Goal: Task Accomplishment & Management: Complete application form

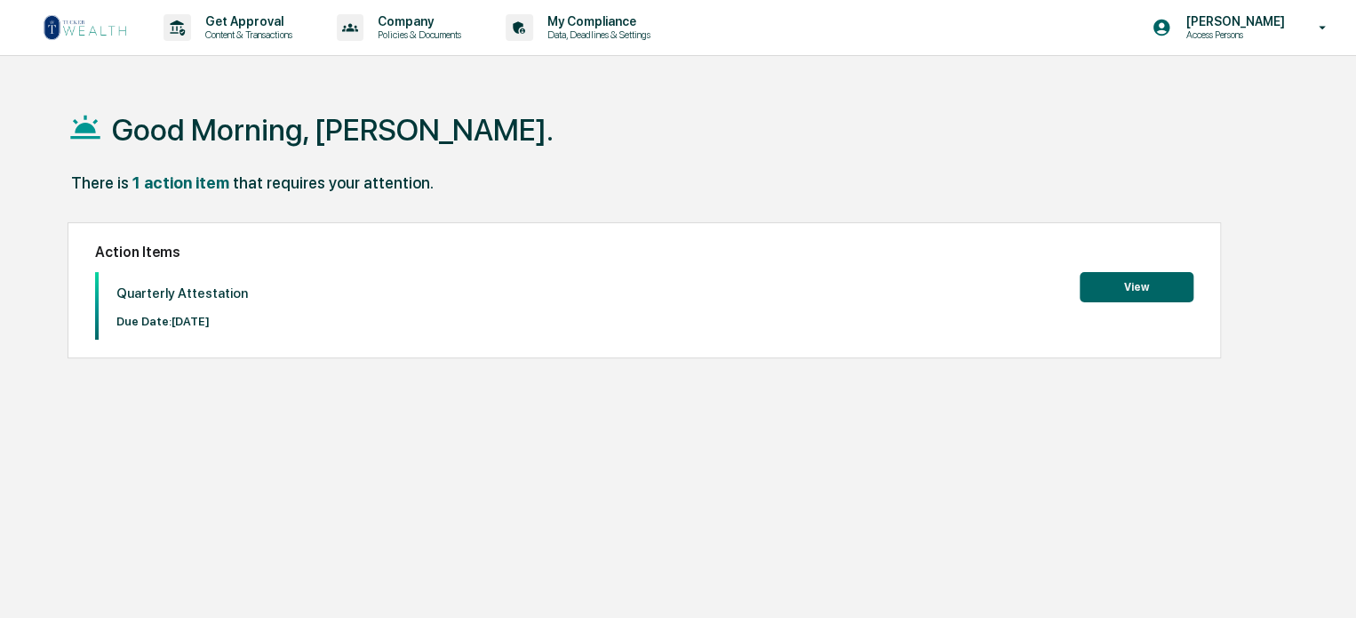
click at [1147, 282] on button "View" at bounding box center [1137, 287] width 114 height 30
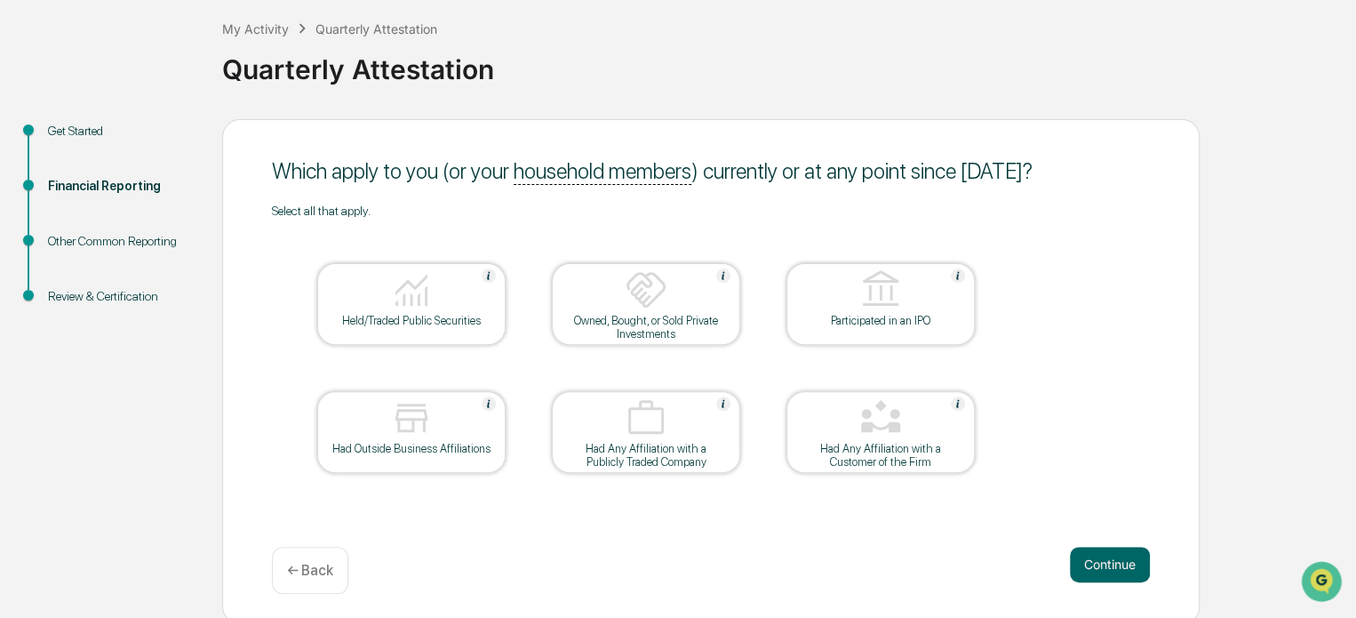
scroll to position [97, 0]
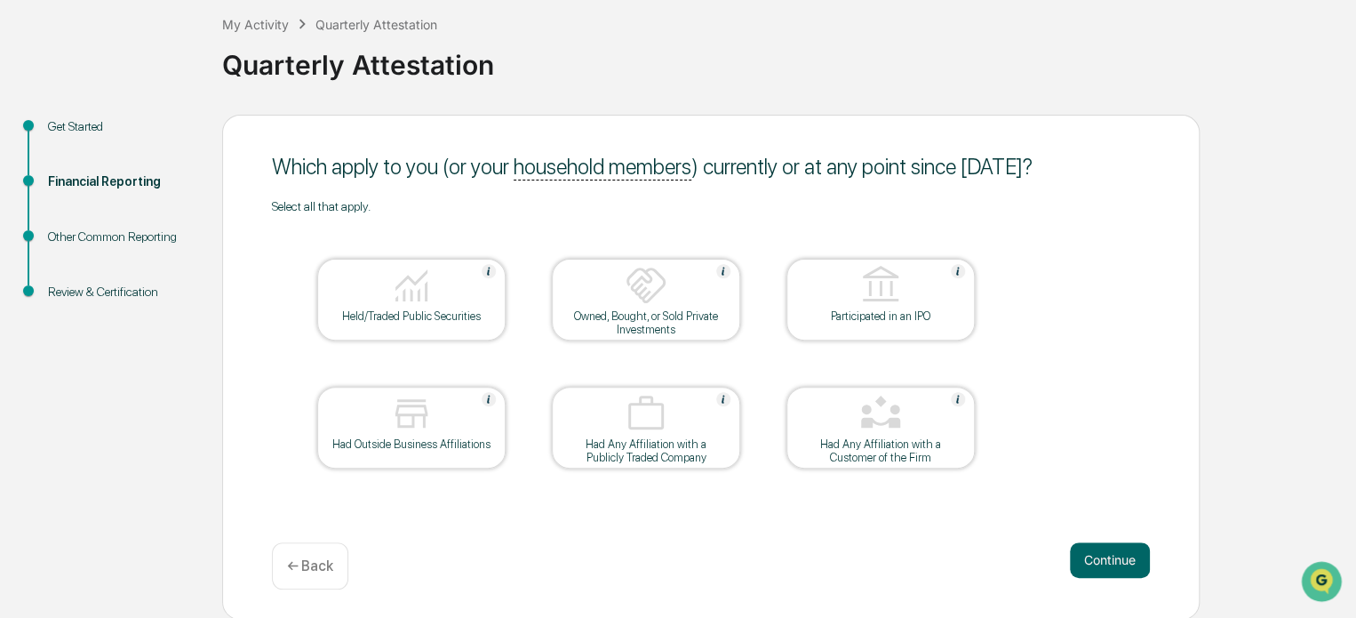
click at [420, 293] on img at bounding box center [411, 285] width 43 height 43
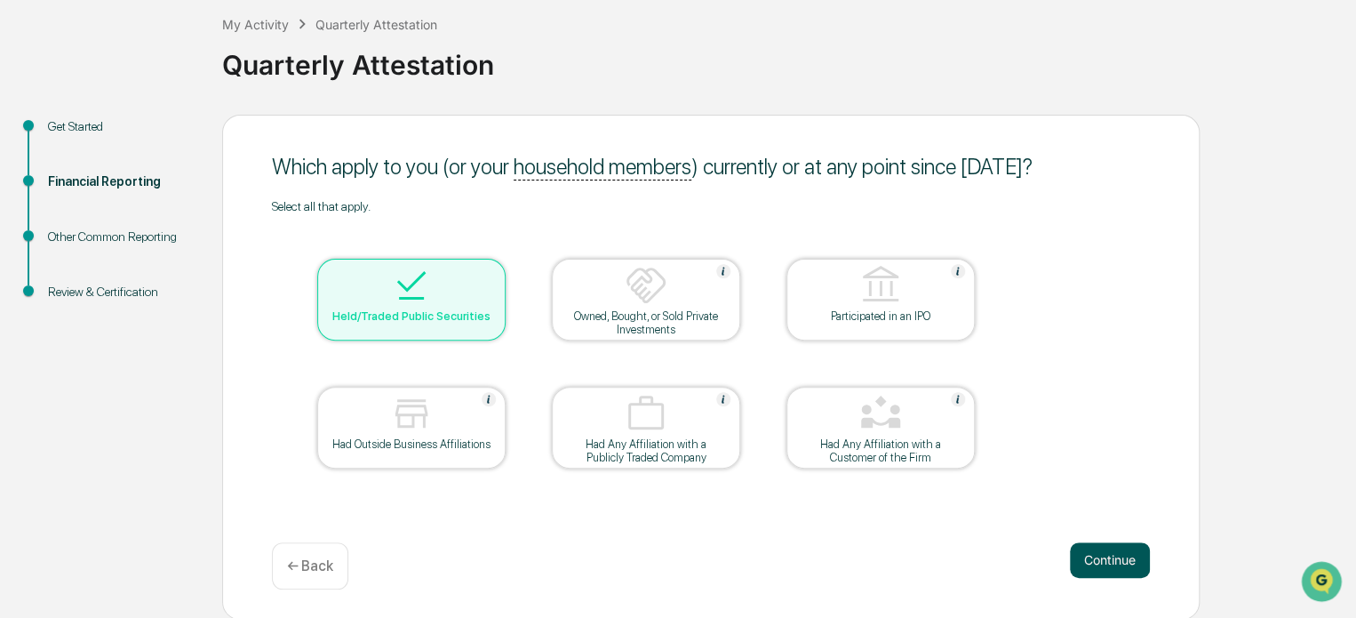
click at [1109, 562] on button "Continue" at bounding box center [1110, 560] width 80 height 36
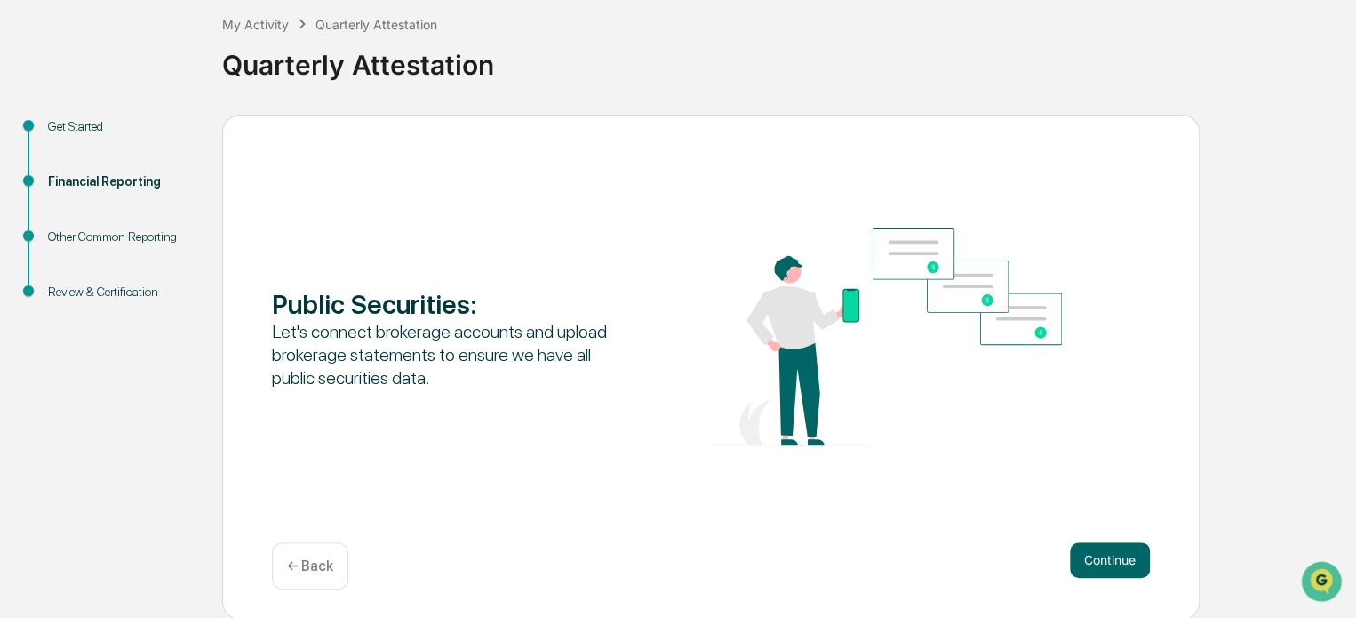
click at [311, 569] on p "← Back" at bounding box center [310, 565] width 46 height 17
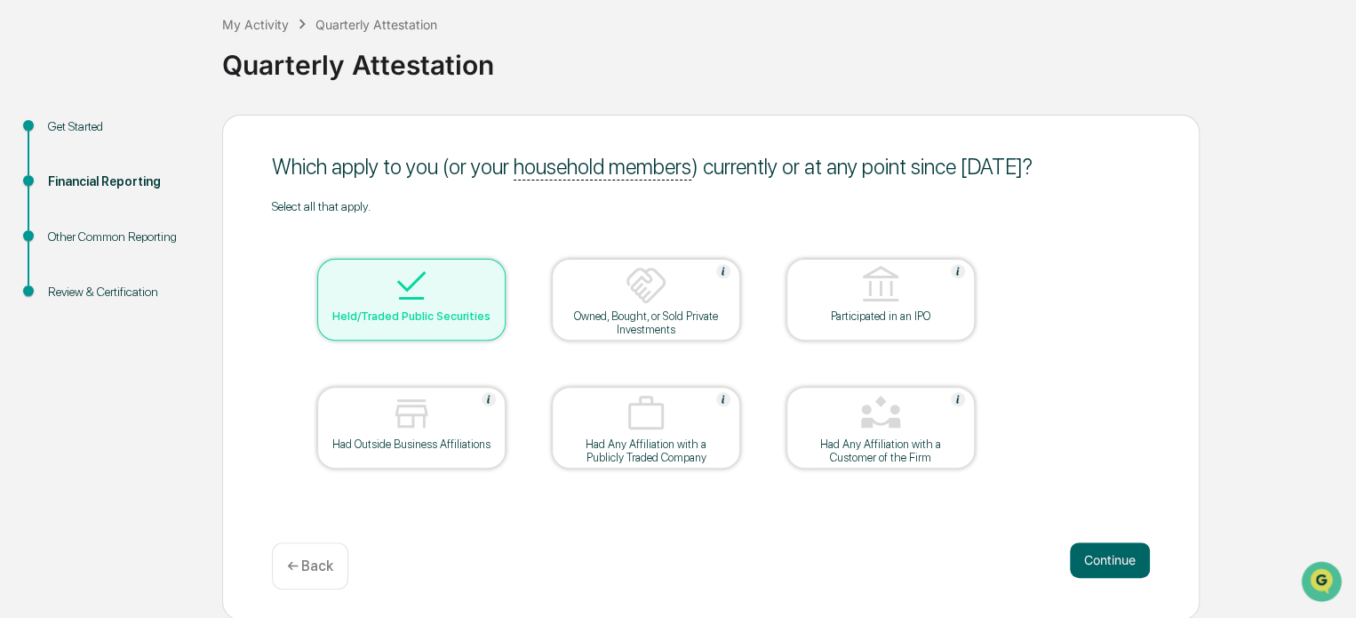
click at [392, 291] on img at bounding box center [411, 285] width 43 height 43
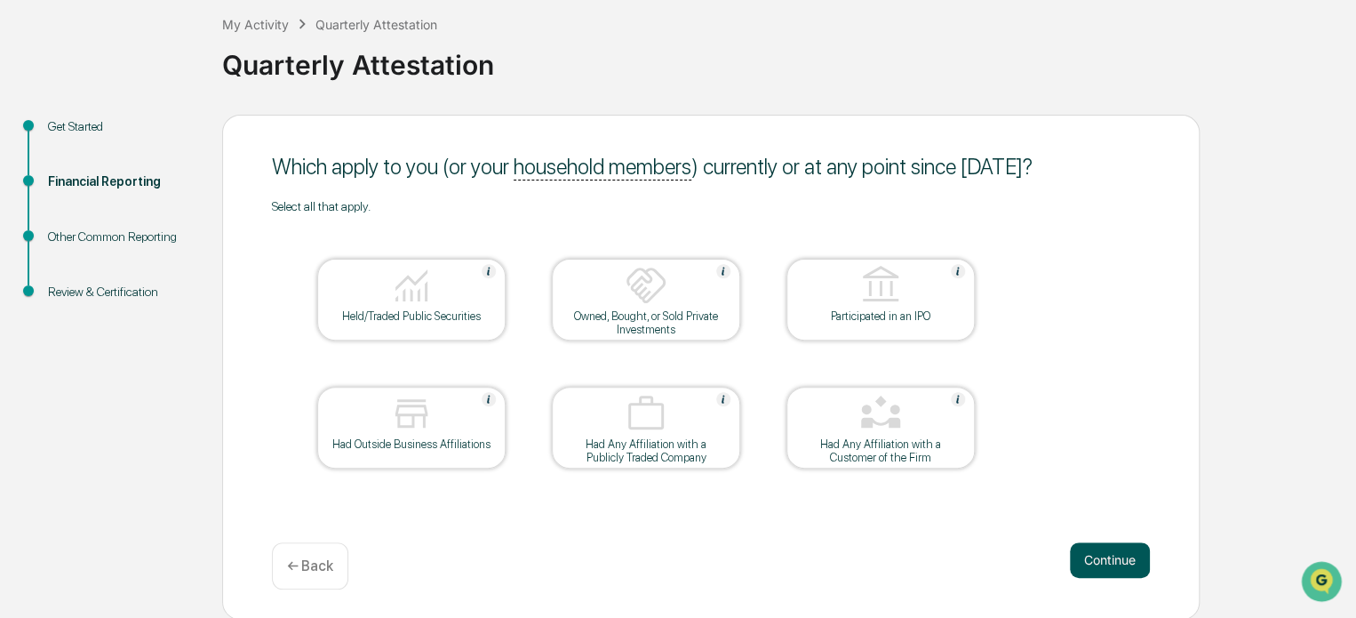
click at [1118, 559] on button "Continue" at bounding box center [1110, 560] width 80 height 36
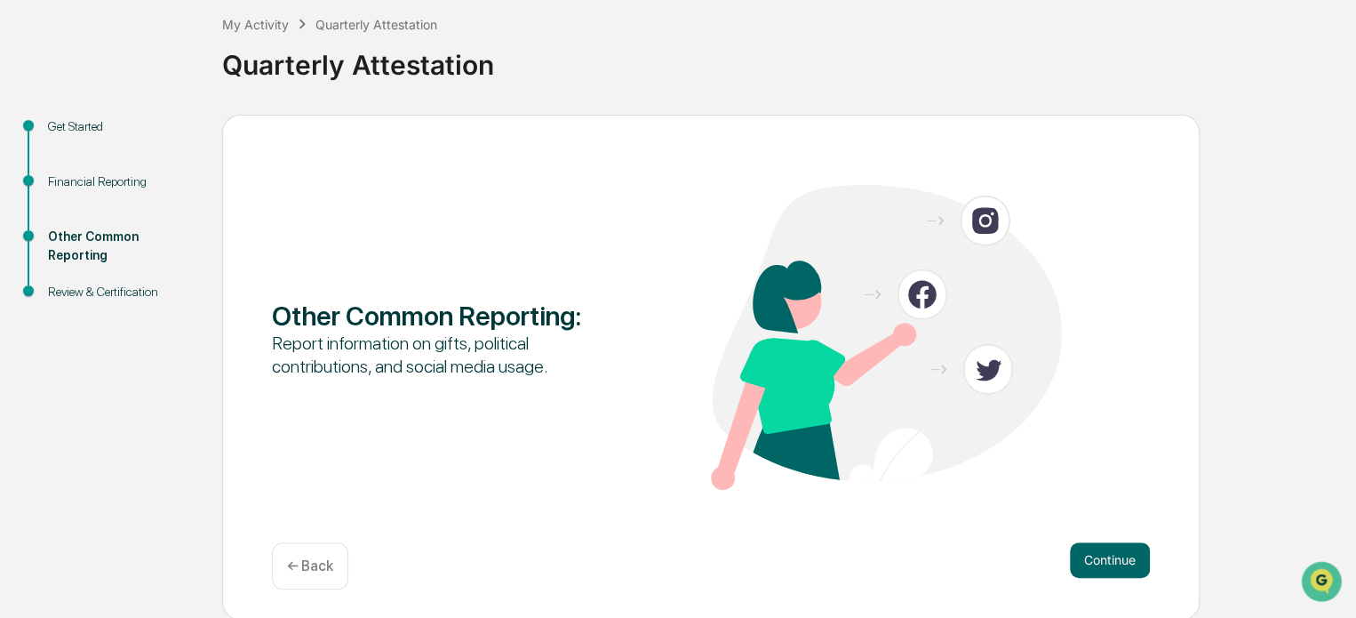
click at [1118, 557] on button "Continue" at bounding box center [1110, 560] width 80 height 36
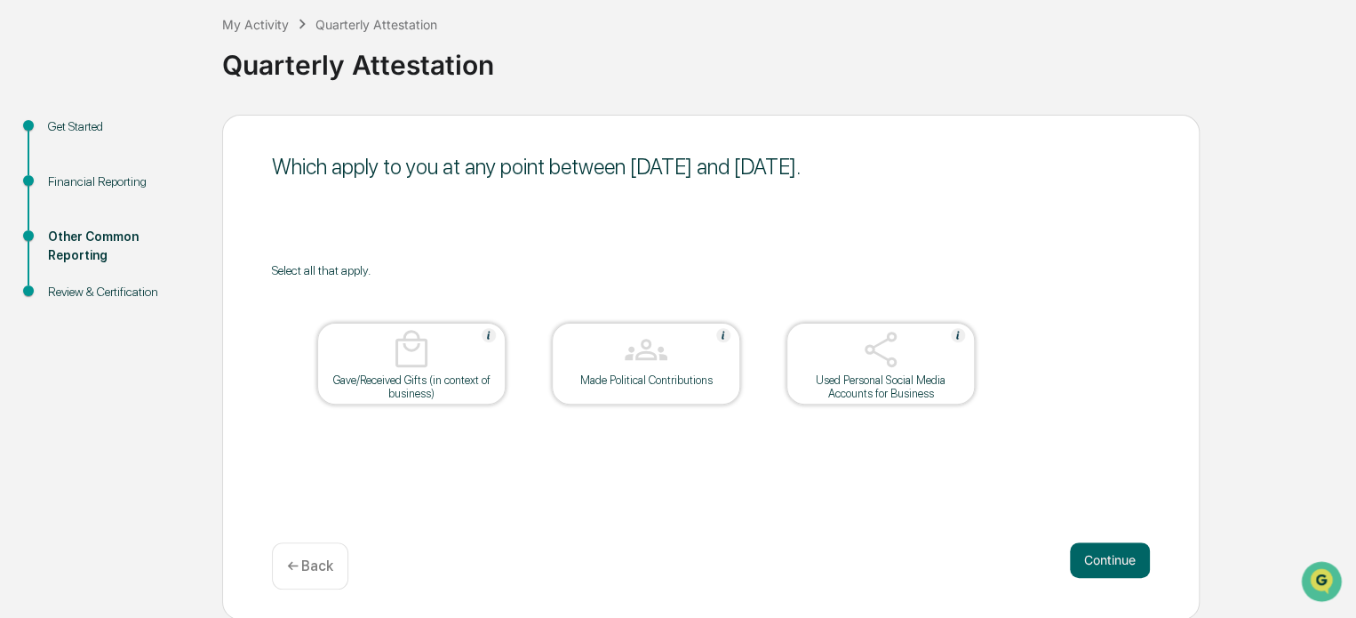
click at [1118, 557] on button "Continue" at bounding box center [1110, 560] width 80 height 36
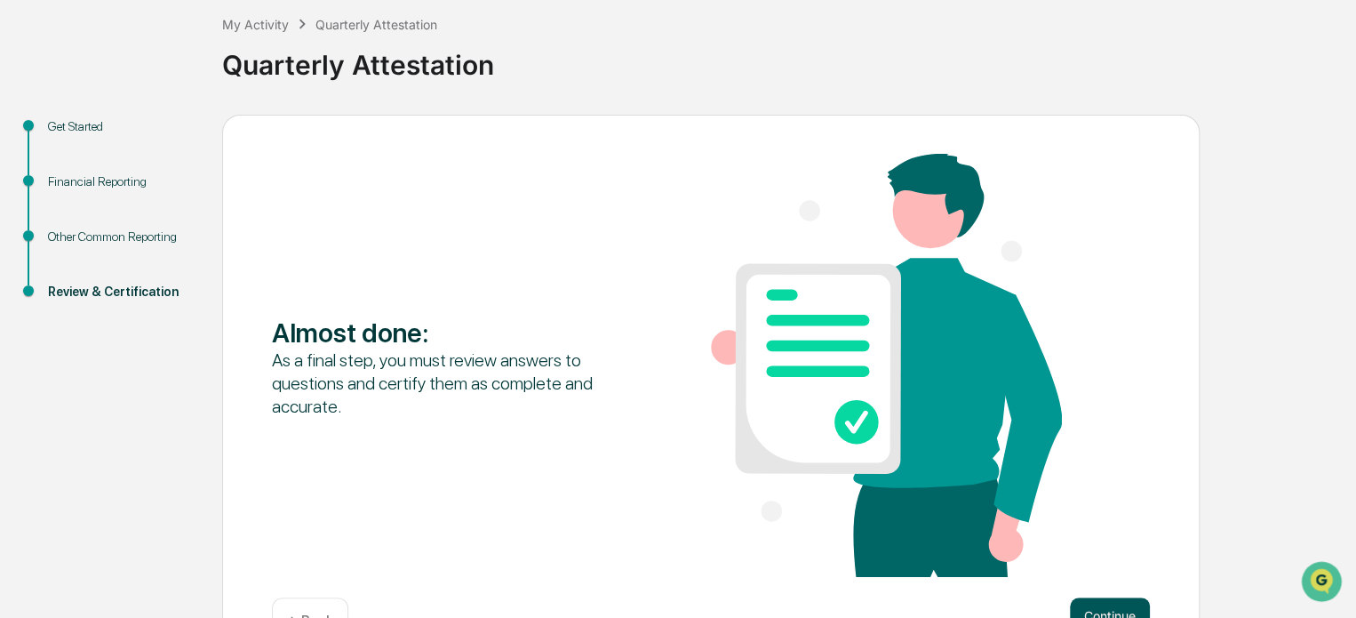
click at [1114, 611] on button "Continue" at bounding box center [1110, 615] width 80 height 36
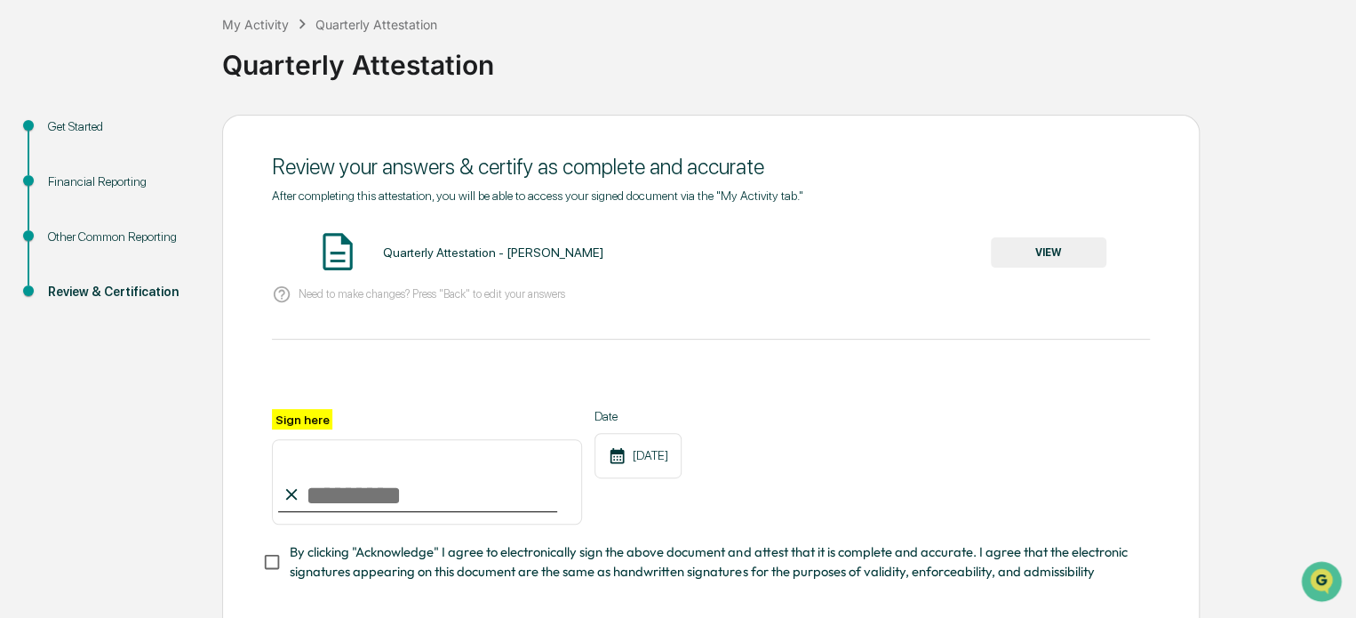
click at [427, 497] on input "Sign here" at bounding box center [427, 481] width 310 height 85
type input "**********"
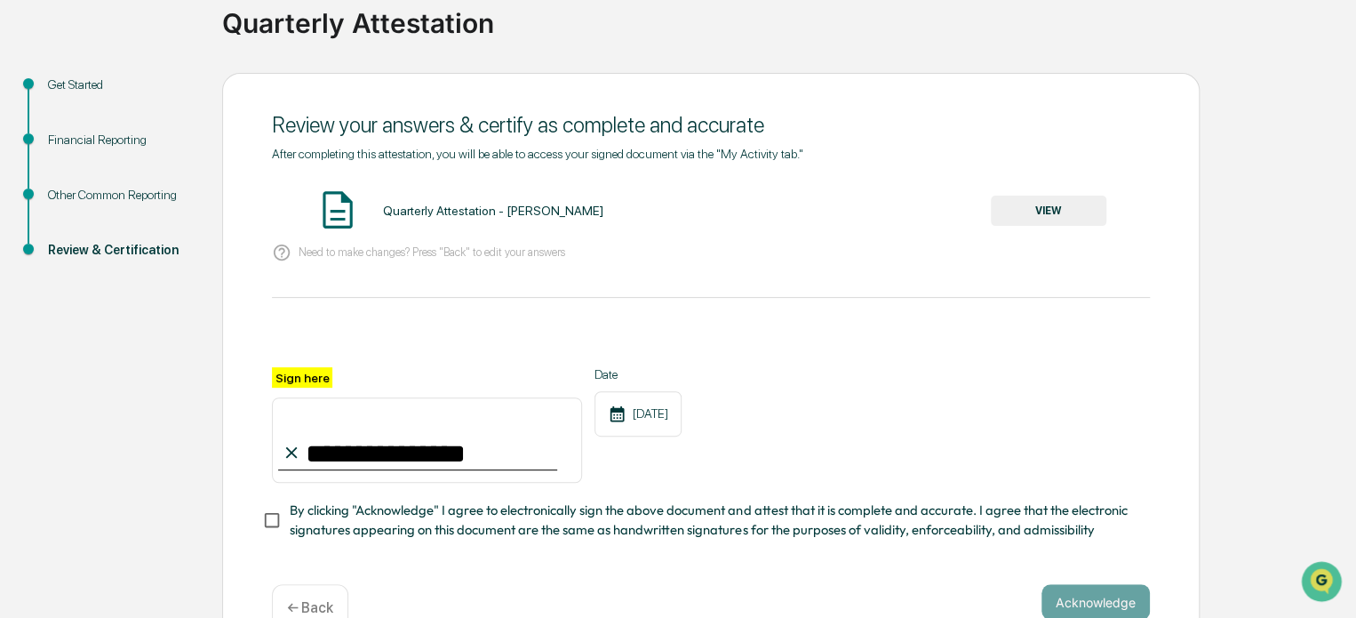
scroll to position [135, 0]
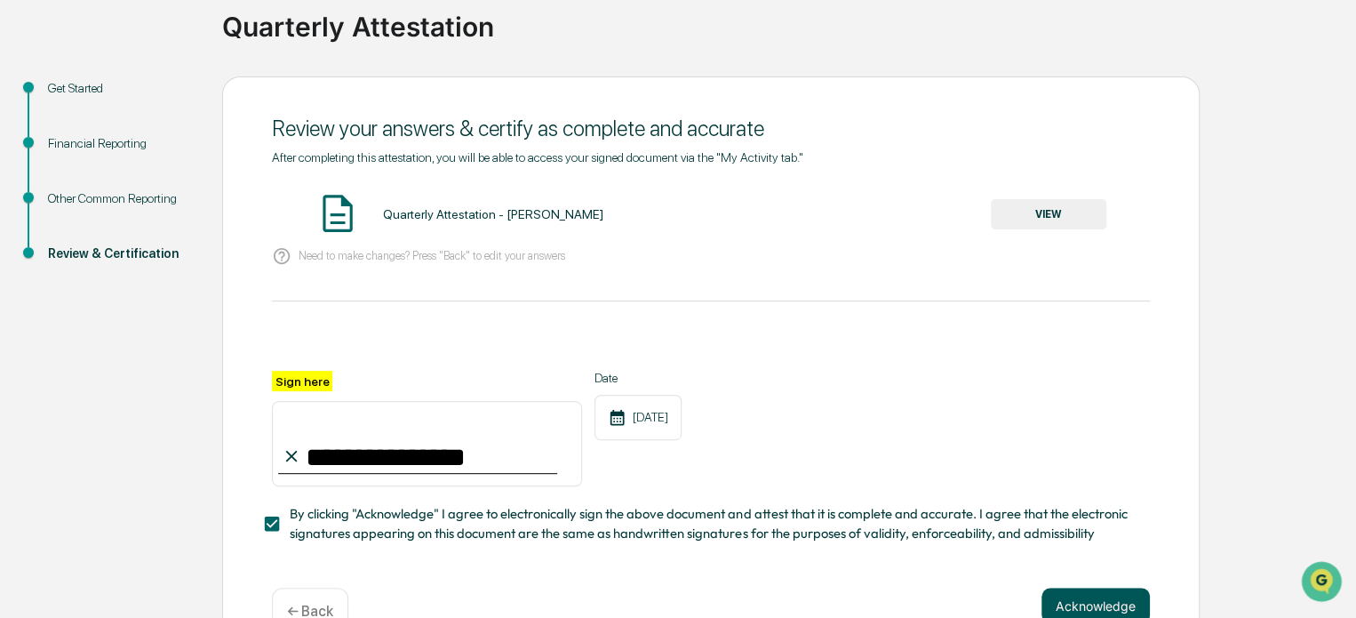
click at [1096, 611] on button "Acknowledge" at bounding box center [1096, 606] width 108 height 36
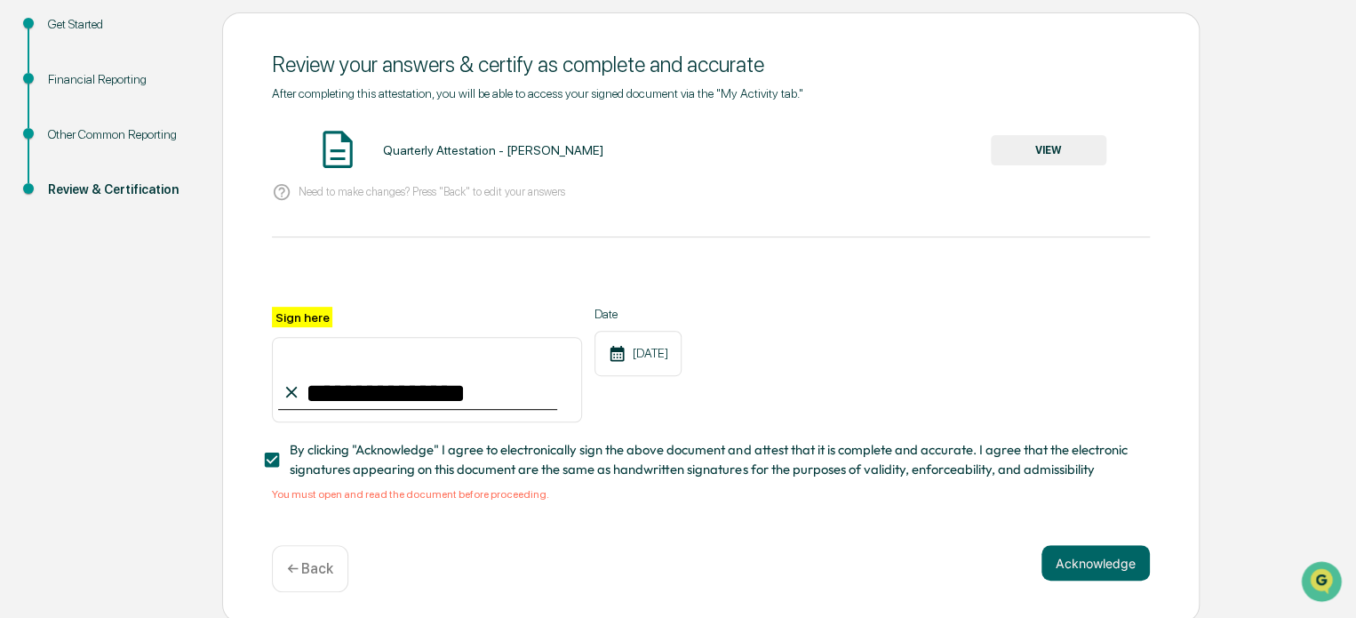
scroll to position [210, 0]
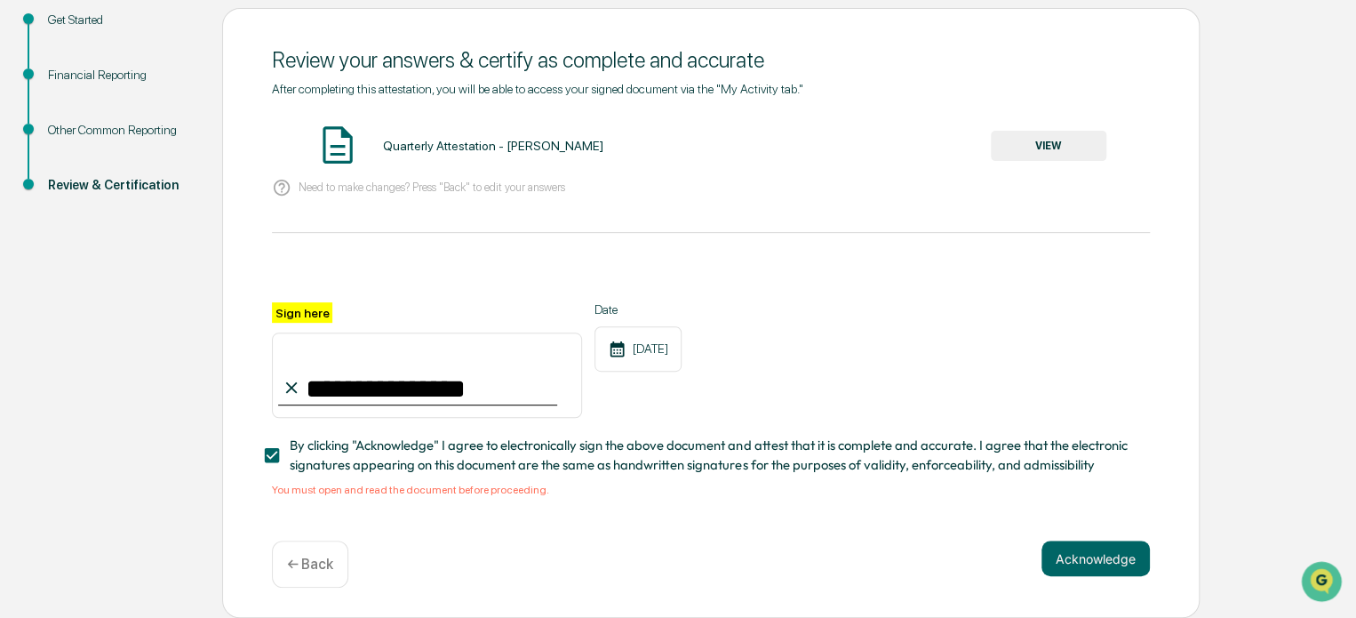
click at [521, 448] on span "By clicking "Acknowledge" I agree to electronically sign the above document and…" at bounding box center [713, 456] width 846 height 40
click at [1065, 137] on button "VIEW" at bounding box center [1049, 146] width 116 height 30
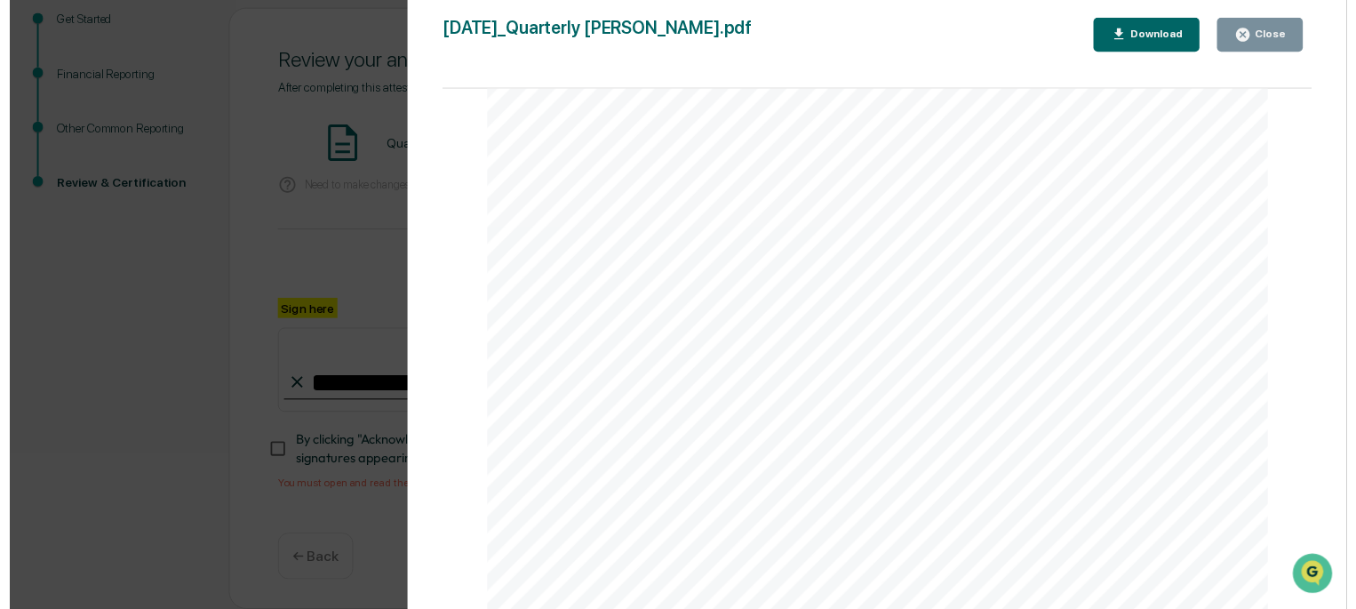
scroll to position [2890, 0]
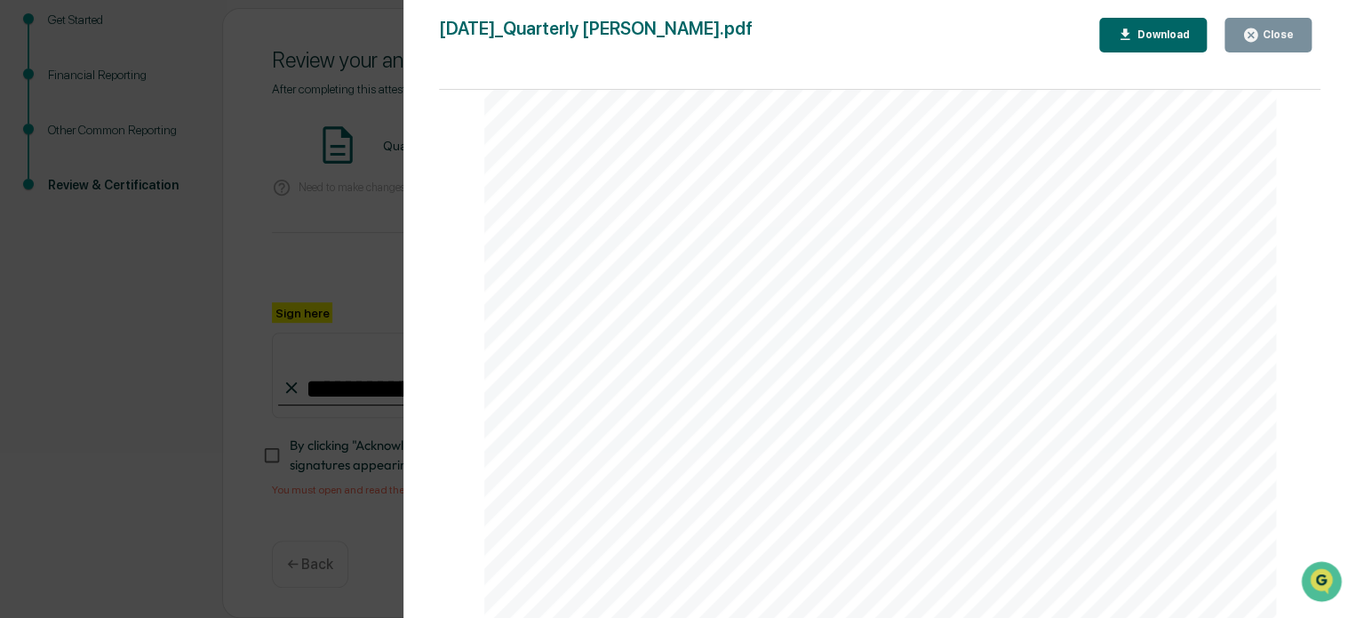
click at [1276, 37] on div "Close" at bounding box center [1277, 34] width 35 height 12
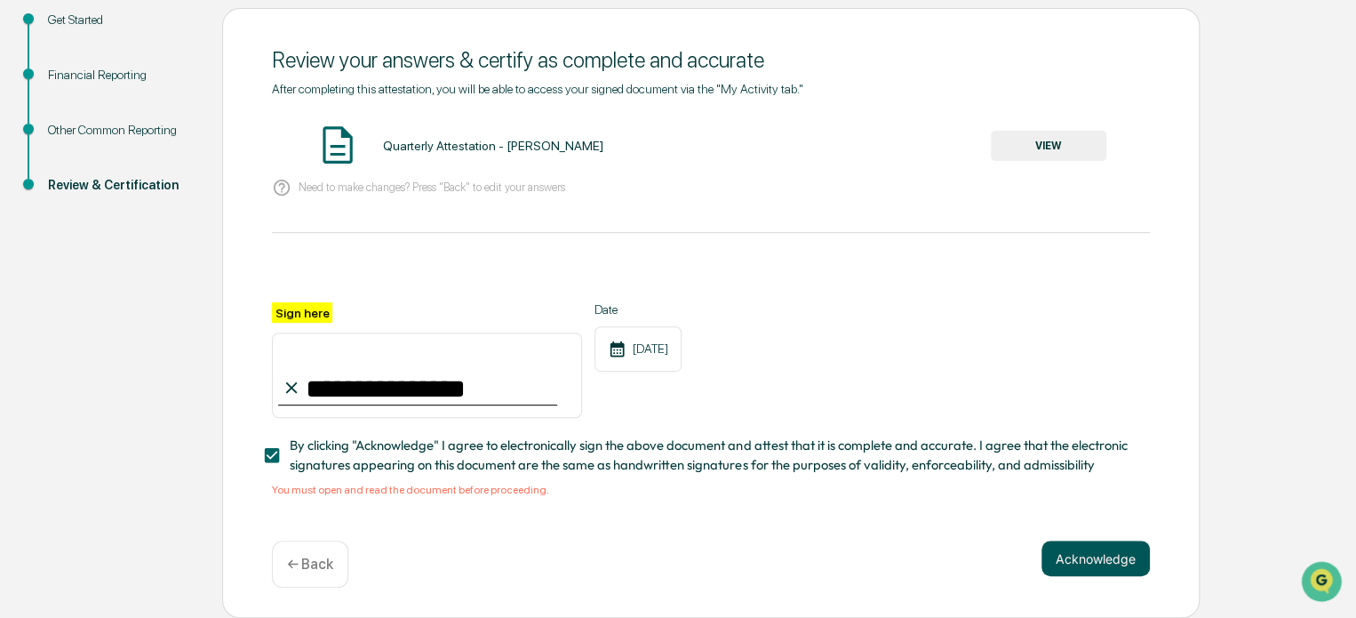
click at [1092, 557] on button "Acknowledge" at bounding box center [1096, 558] width 108 height 36
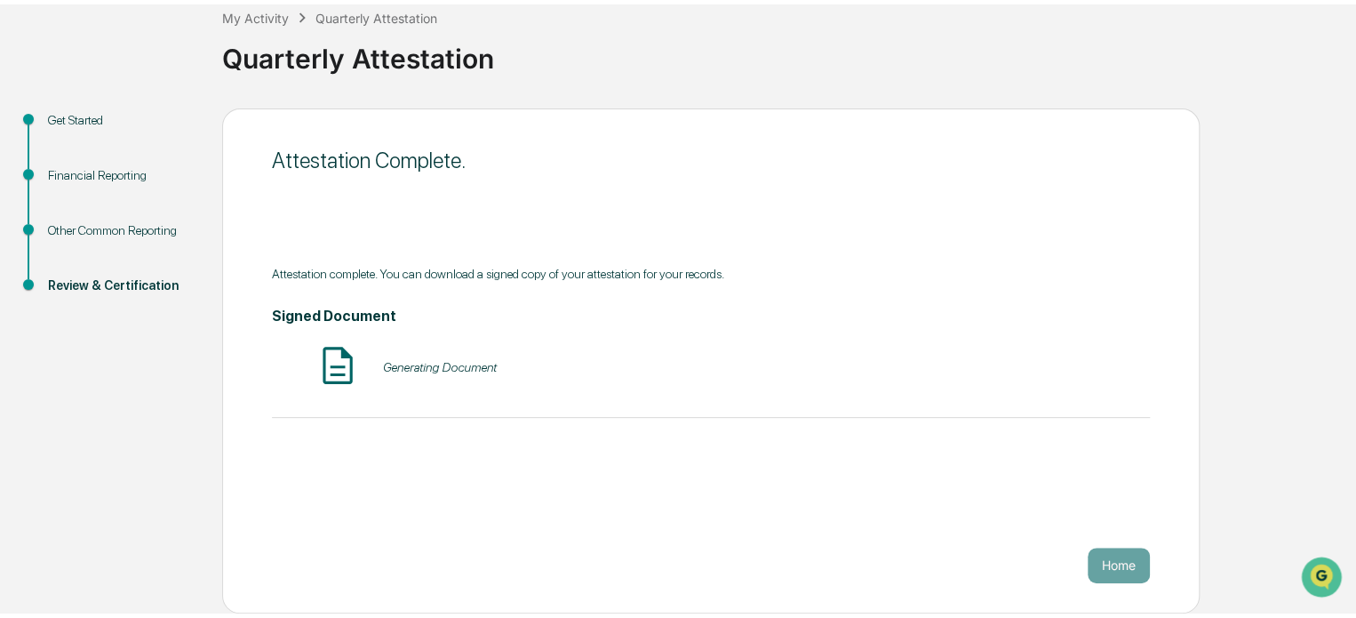
scroll to position [97, 0]
